Goal: Task Accomplishment & Management: Manage account settings

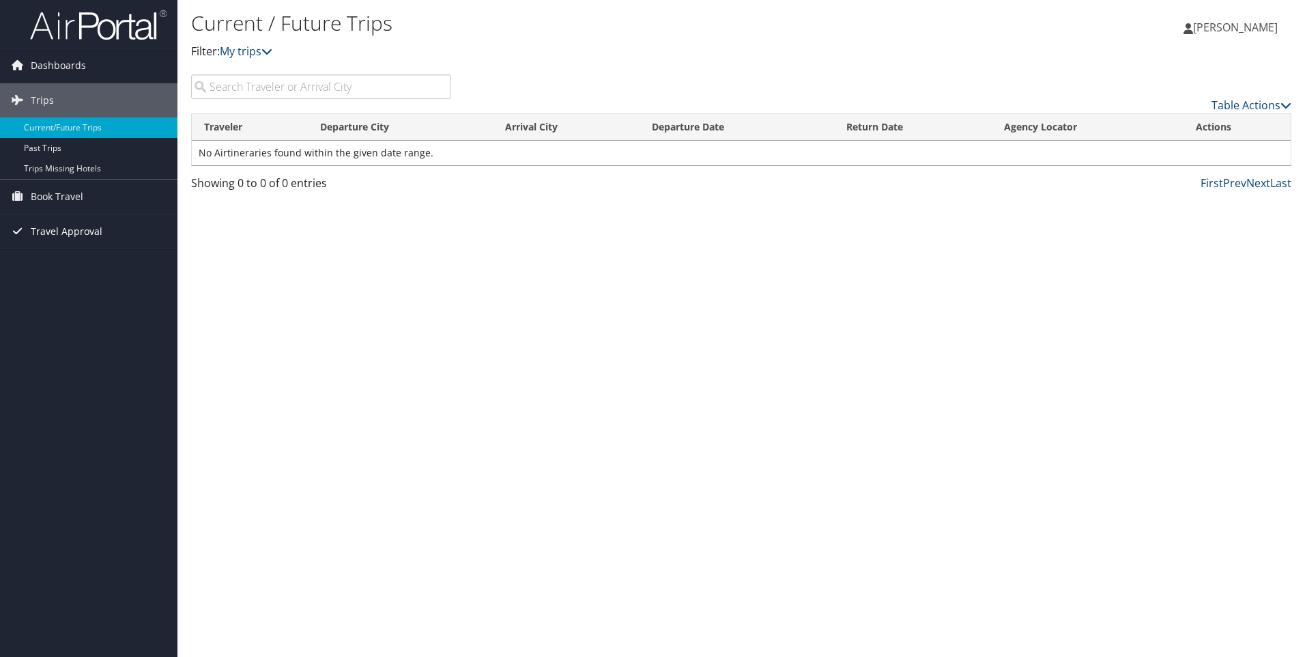
click at [67, 233] on span "Travel Approval" at bounding box center [67, 231] width 72 height 34
click at [76, 279] on link "Approved Trips" at bounding box center [88, 279] width 177 height 20
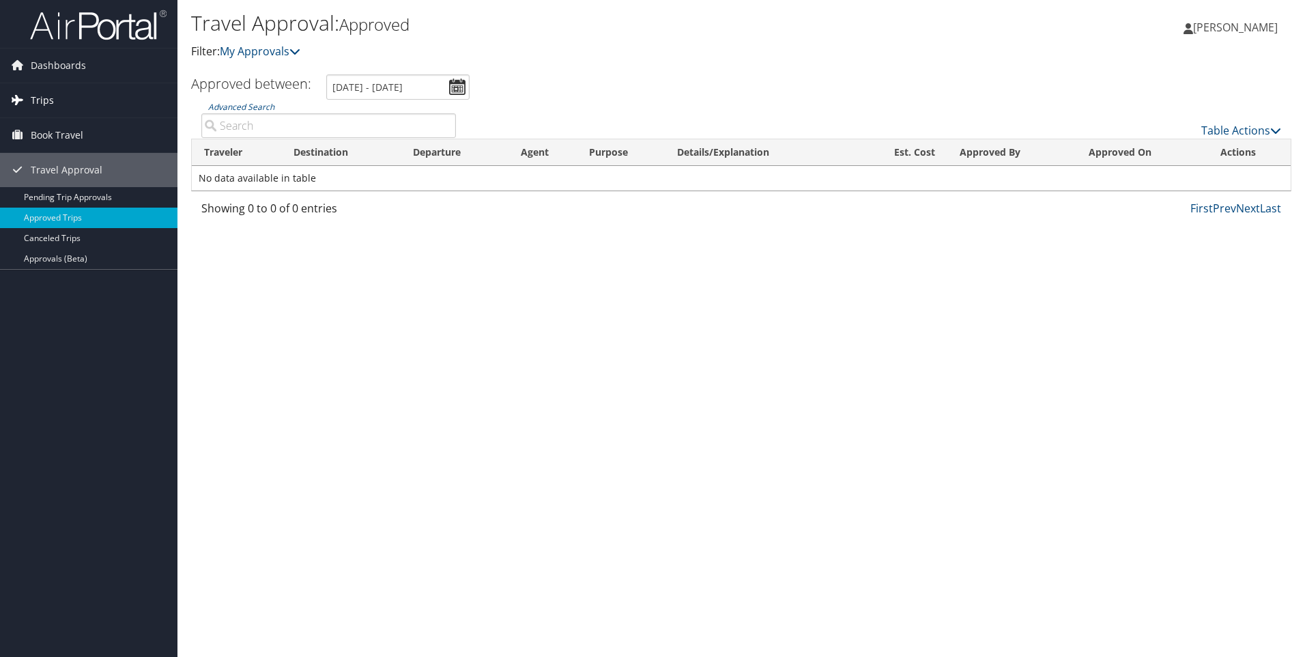
click at [52, 98] on span "Trips" at bounding box center [42, 100] width 23 height 34
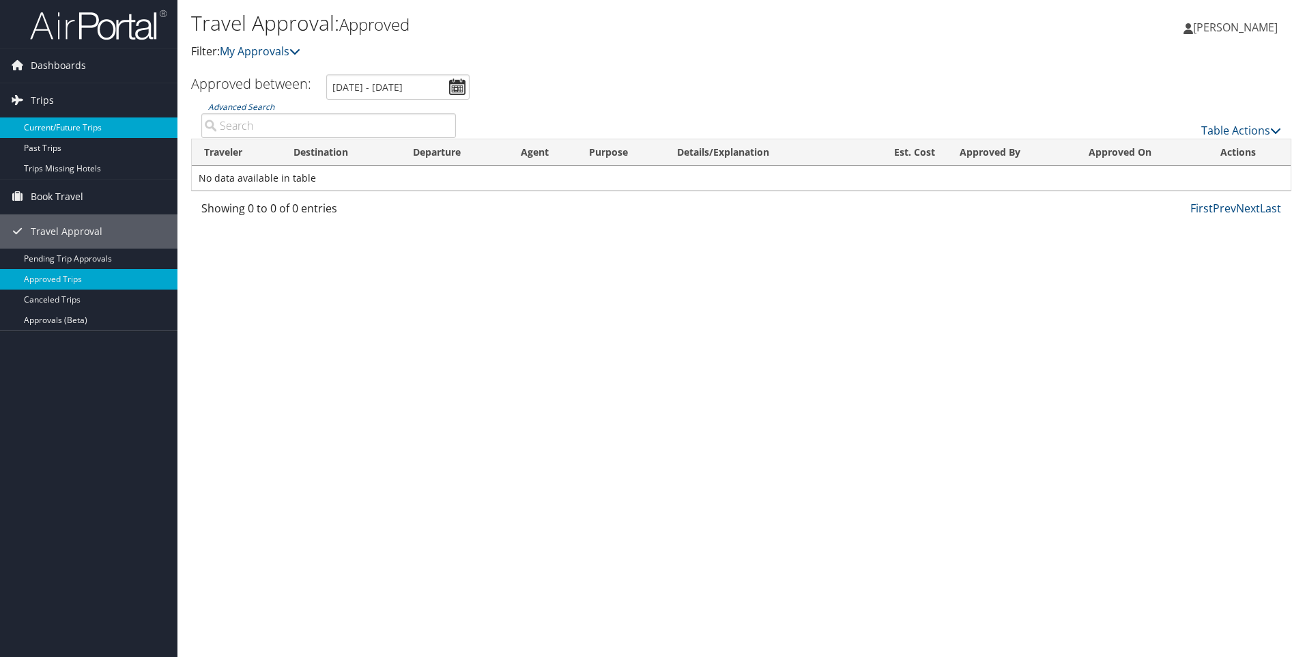
click at [50, 128] on link "Current/Future Trips" at bounding box center [88, 127] width 177 height 20
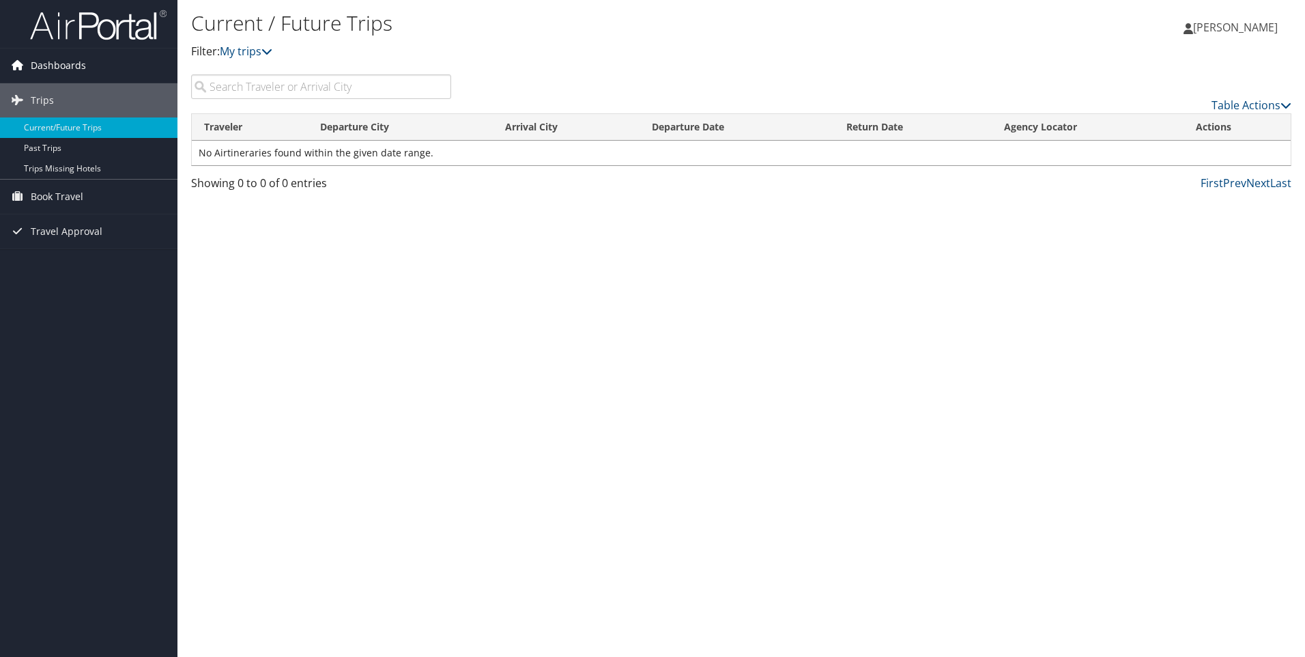
click at [43, 68] on span "Dashboards" at bounding box center [58, 65] width 55 height 34
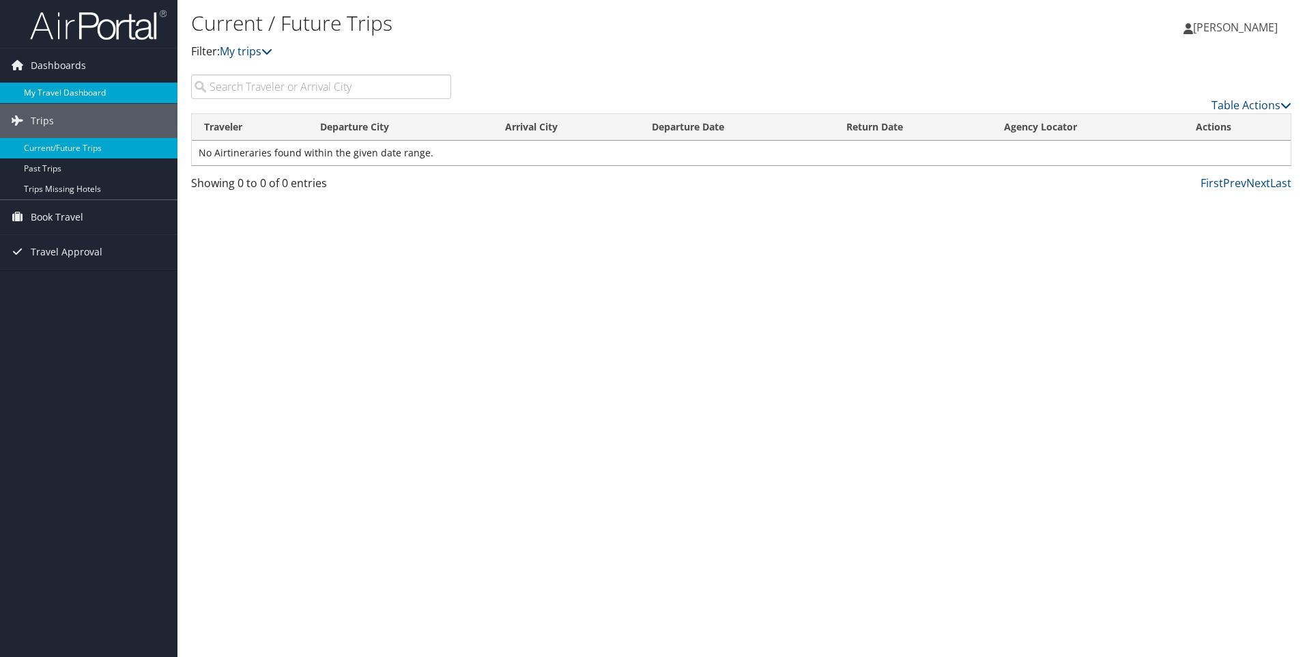
click at [41, 89] on link "My Travel Dashboard" at bounding box center [88, 93] width 177 height 20
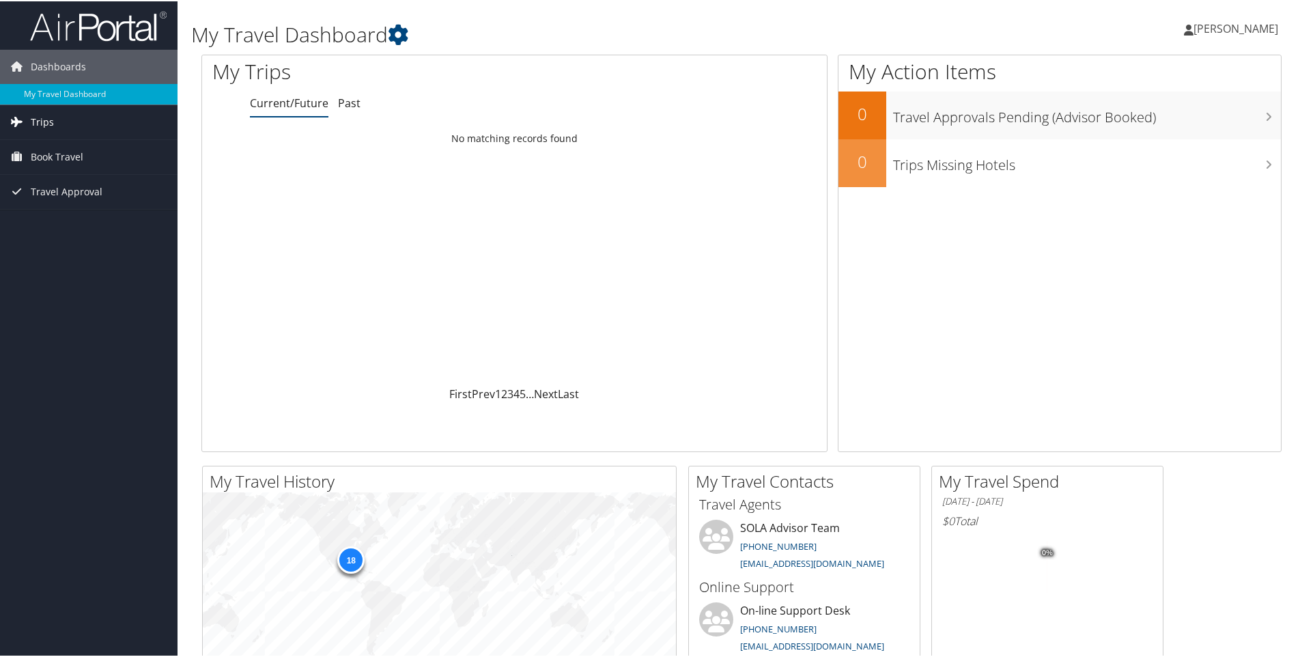
click at [47, 119] on span "Trips" at bounding box center [42, 121] width 23 height 34
click at [57, 250] on span "Travel Approval" at bounding box center [67, 252] width 72 height 34
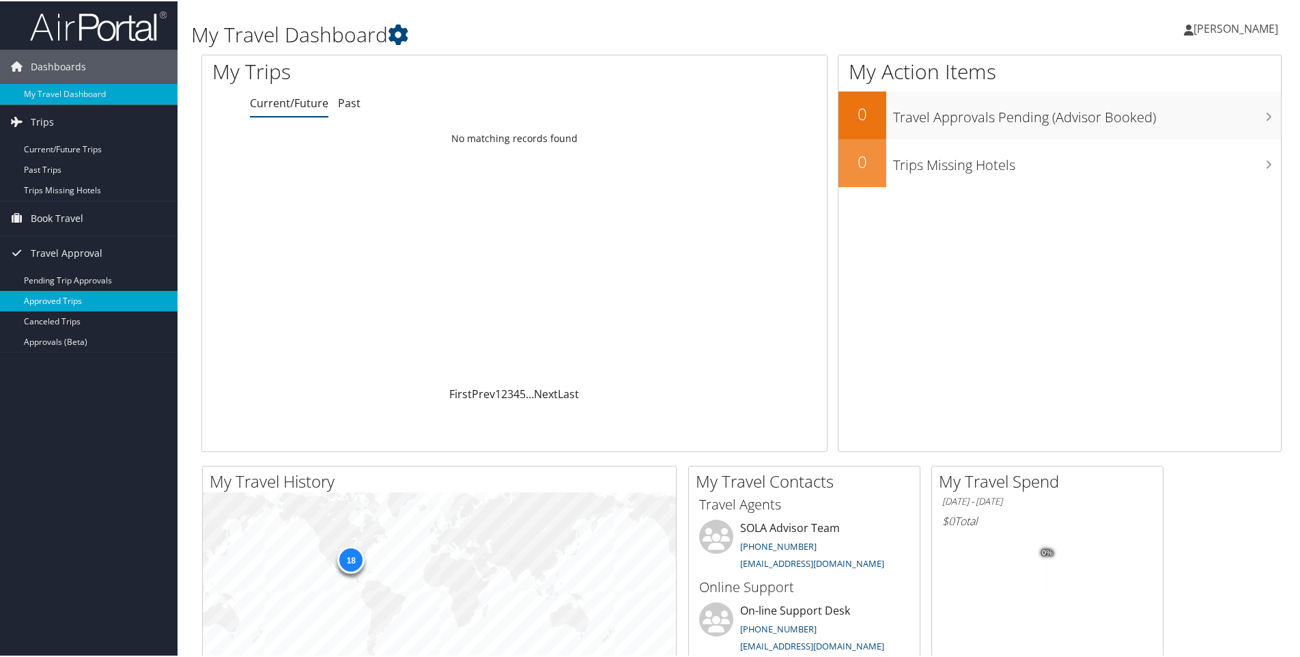
click at [51, 296] on link "Approved Trips" at bounding box center [88, 299] width 177 height 20
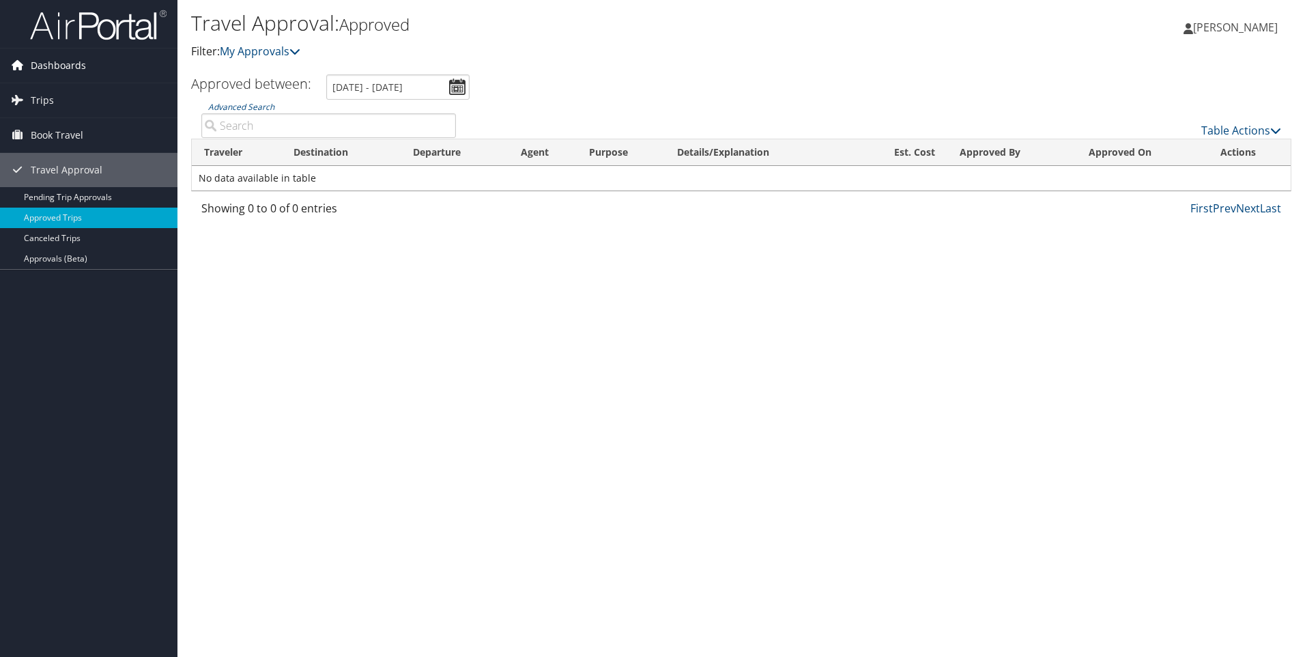
click at [38, 68] on span "Dashboards" at bounding box center [58, 65] width 55 height 34
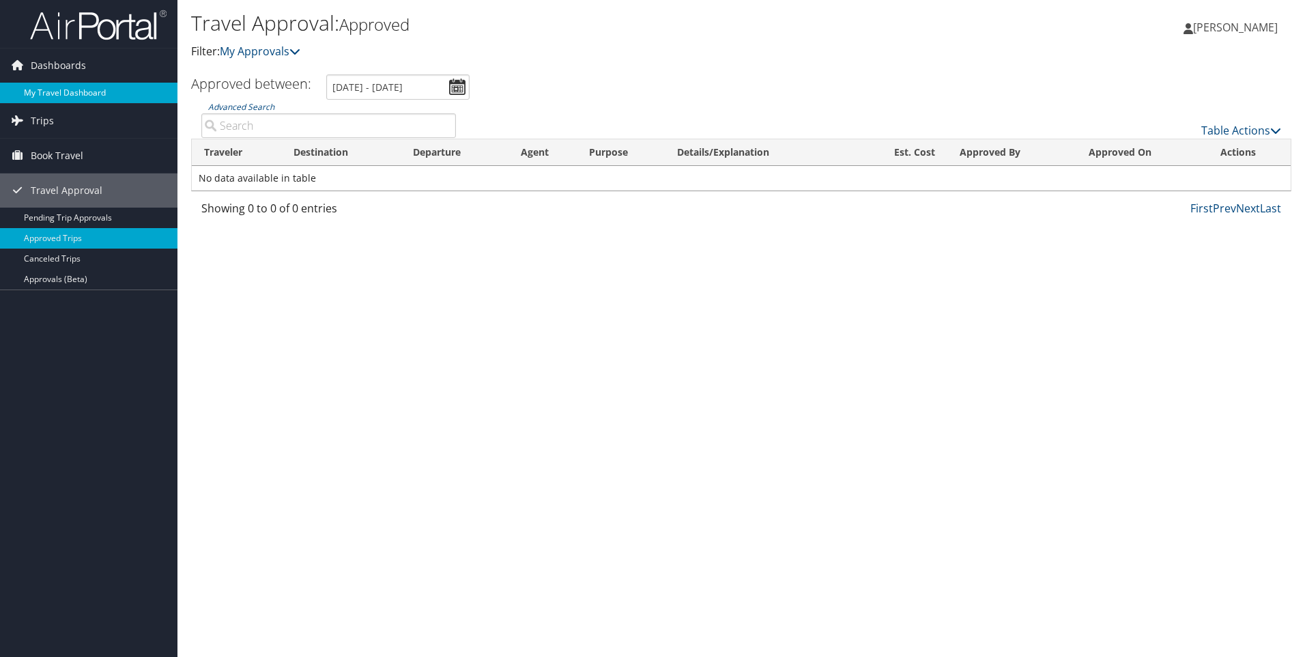
click at [35, 89] on link "My Travel Dashboard" at bounding box center [88, 93] width 177 height 20
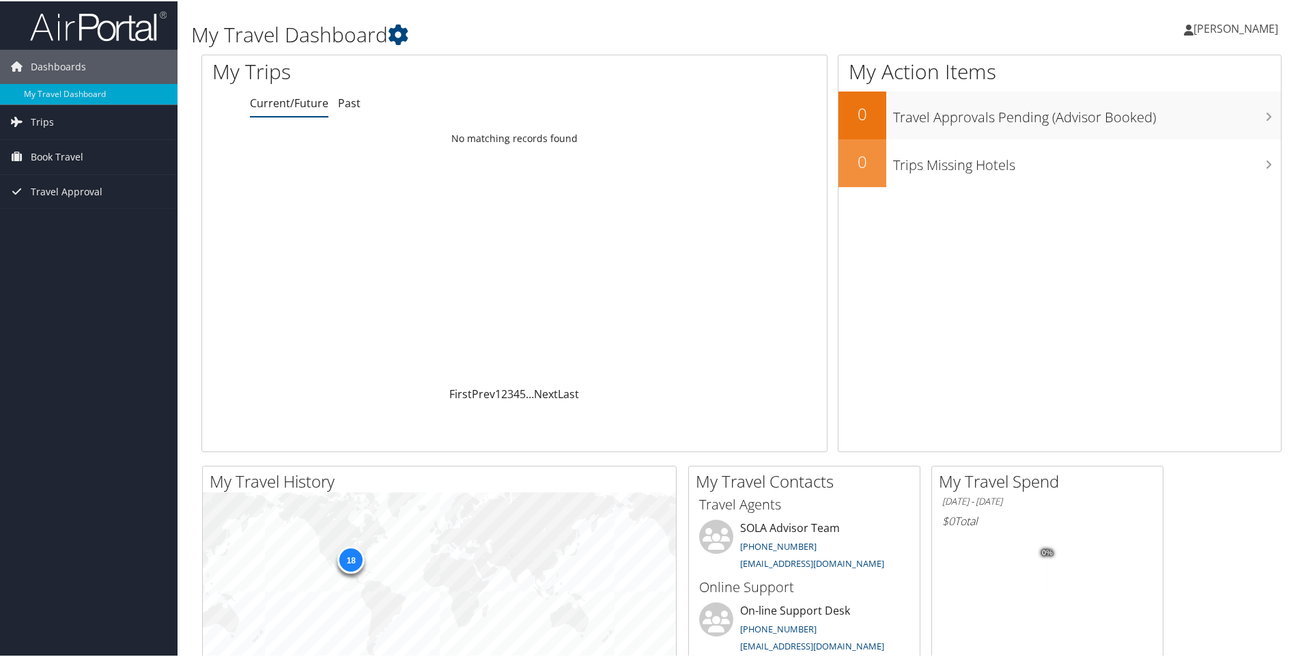
click at [1192, 31] on icon at bounding box center [1189, 28] width 10 height 11
click at [1171, 119] on link "View Travel Profile" at bounding box center [1200, 121] width 152 height 23
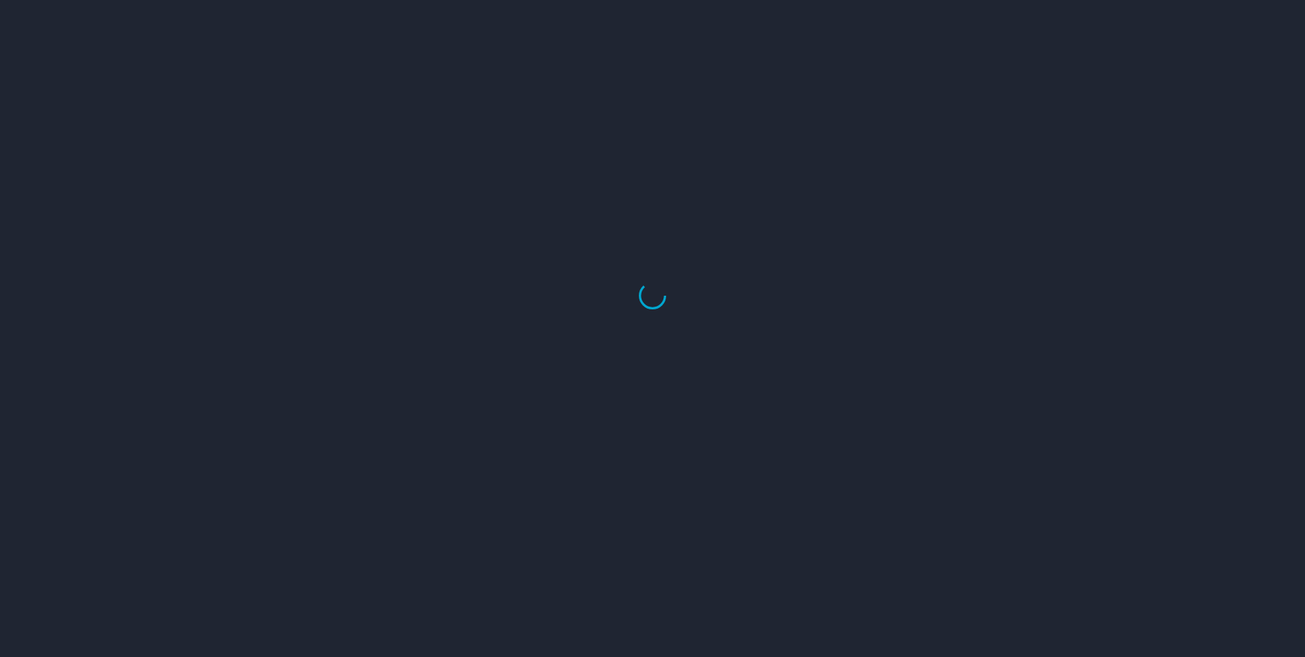
select select "US"
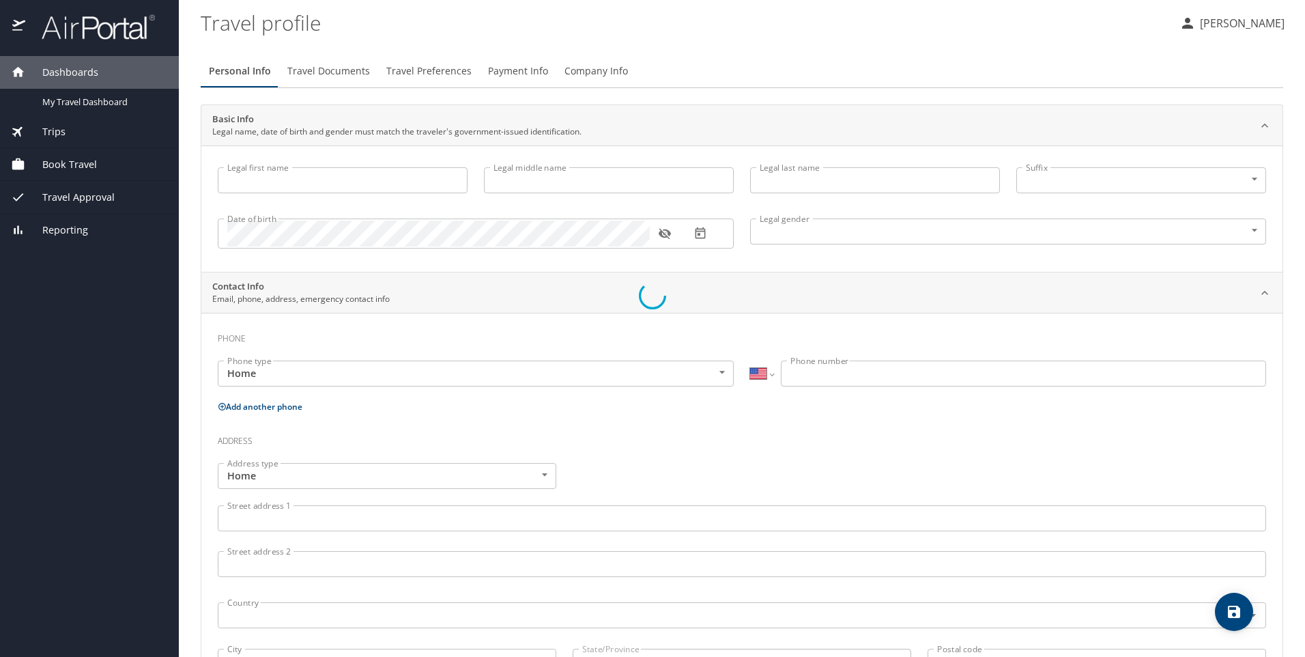
type input "[PERSON_NAME]"
type input "Butler"
type input "Female"
type input "Helen"
type input "Butler"
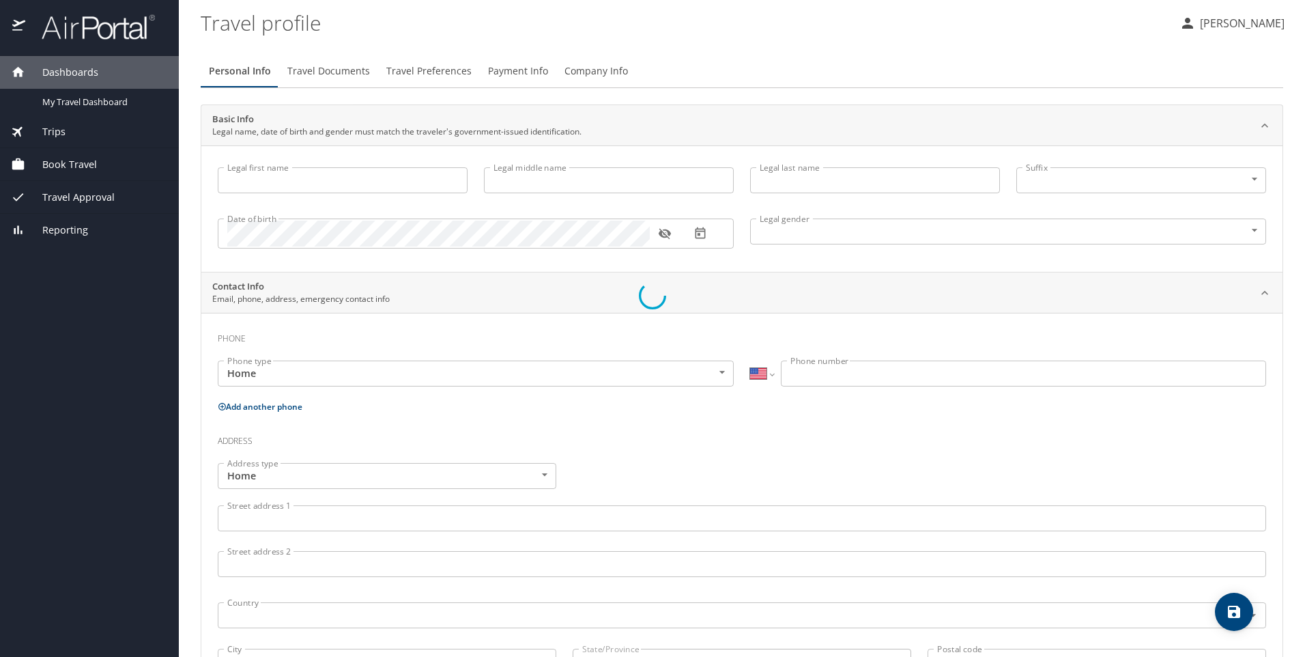
type input "(225) 936-0506"
select select "US"
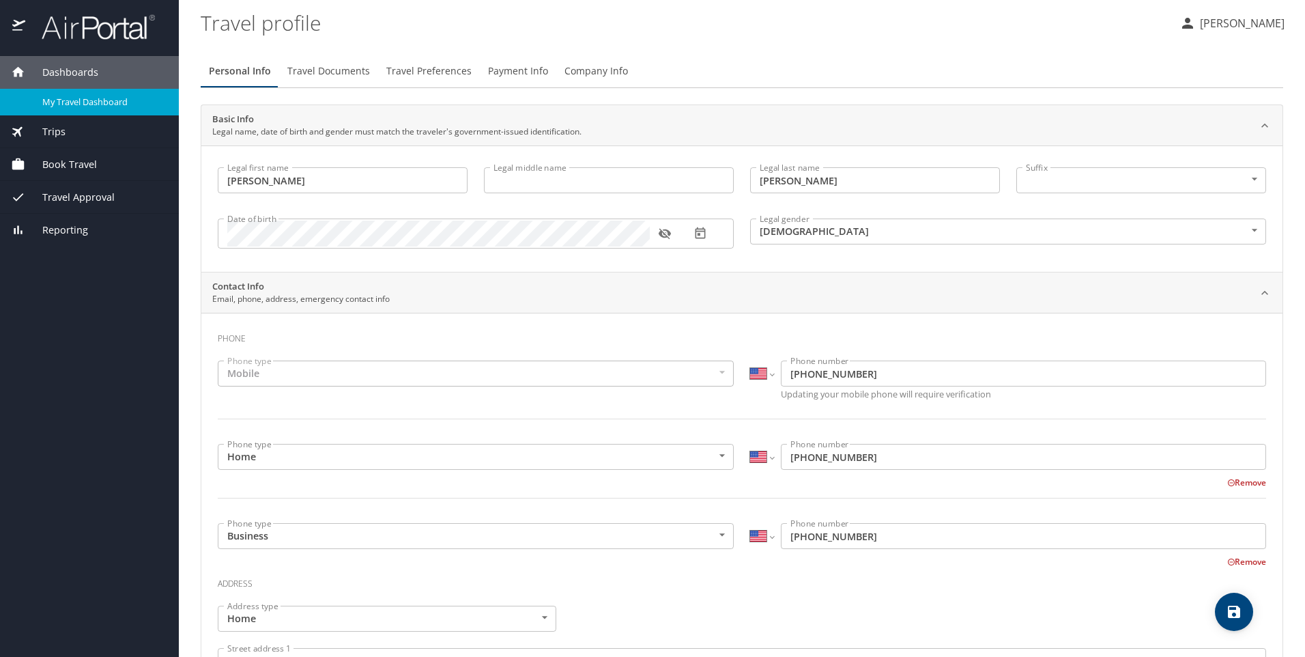
click at [61, 96] on span "My Travel Dashboard" at bounding box center [102, 102] width 120 height 13
